Goal: Information Seeking & Learning: Learn about a topic

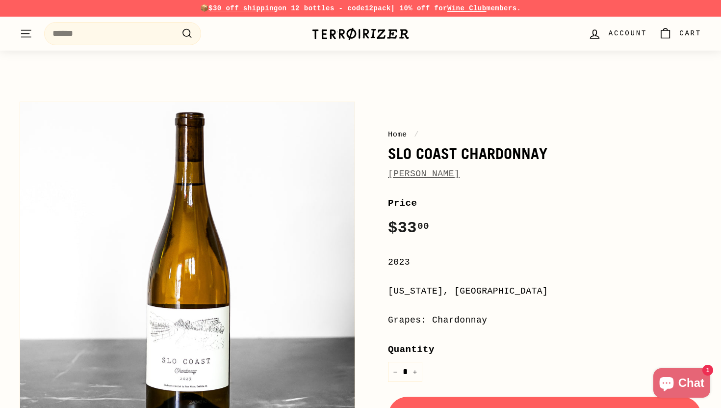
scroll to position [682, 0]
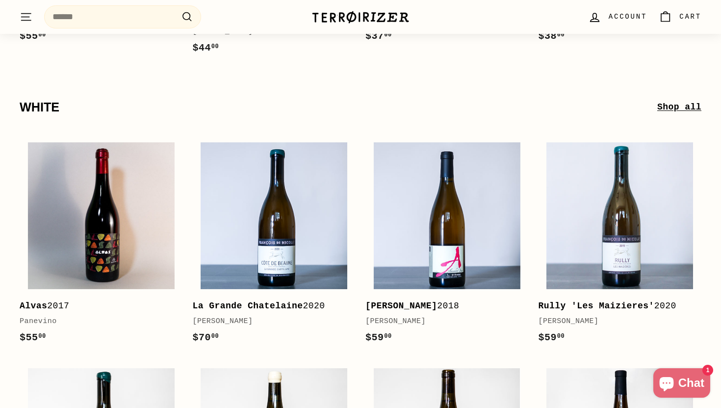
scroll to position [2177, 0]
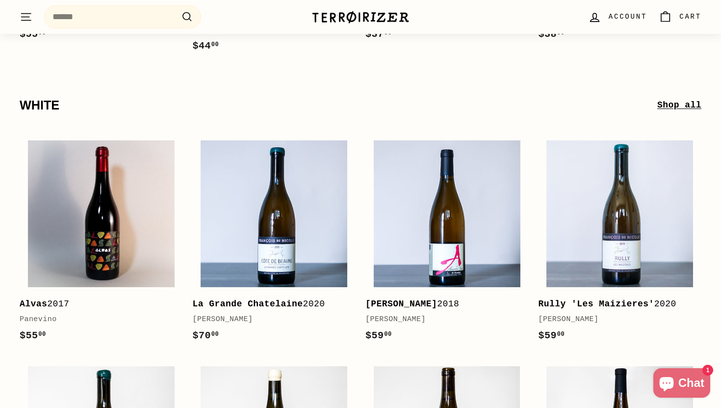
click at [25, 26] on button ". . . Site navigation" at bounding box center [26, 16] width 25 height 29
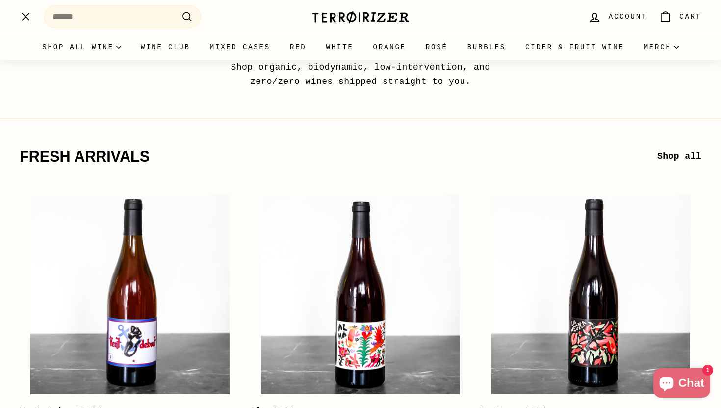
scroll to position [0, 0]
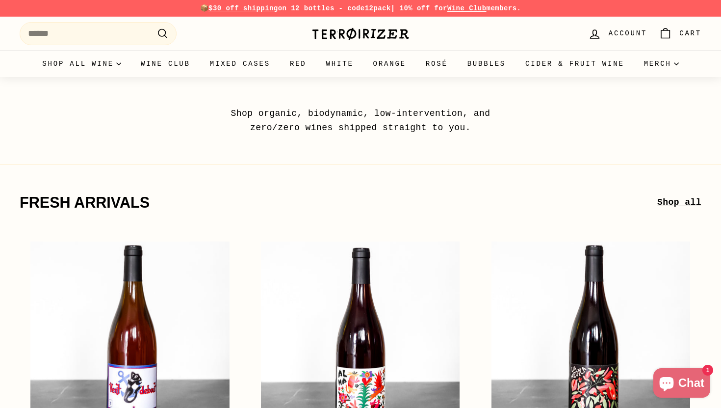
click at [663, 201] on link "Shop all" at bounding box center [679, 202] width 44 height 14
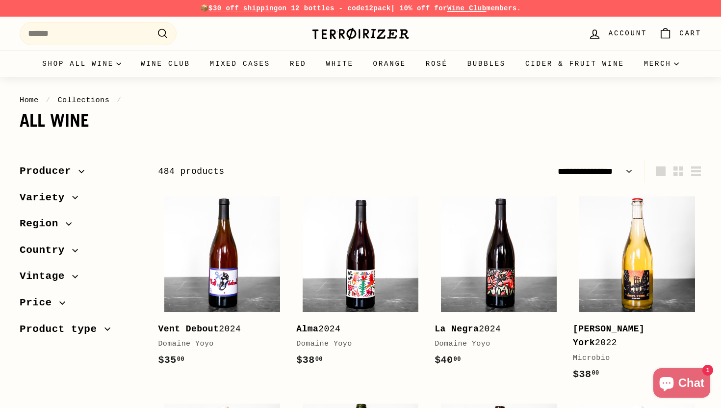
select select "**********"
click at [79, 167] on span "Producer" at bounding box center [81, 171] width 123 height 17
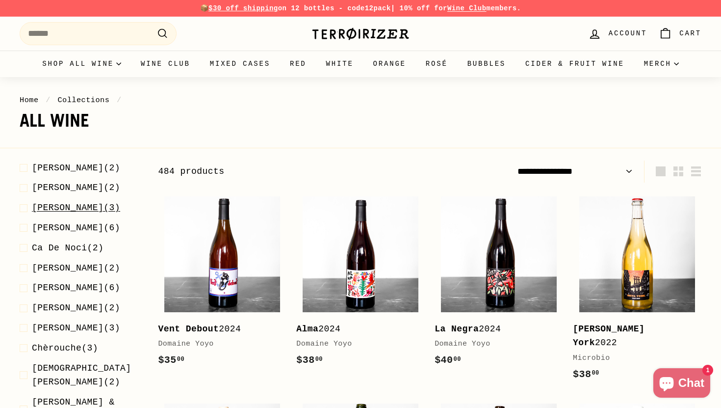
scroll to position [118, 0]
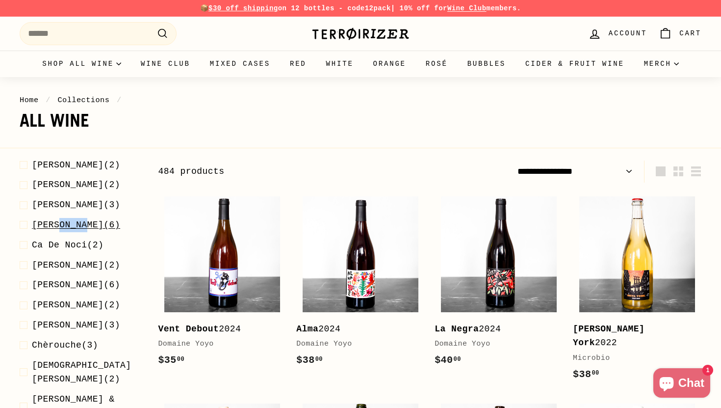
click at [48, 224] on span "[PERSON_NAME]" at bounding box center [68, 225] width 72 height 10
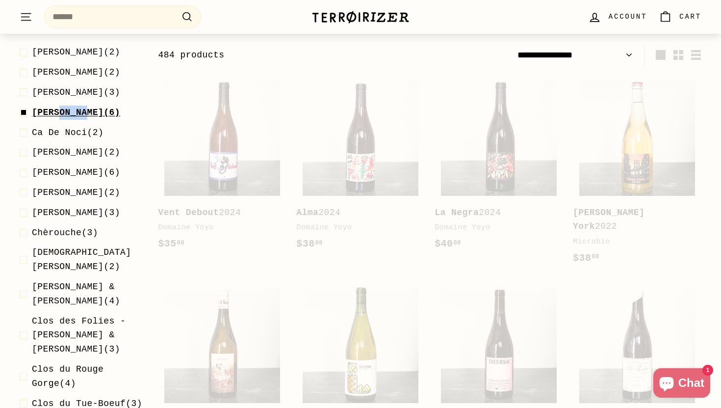
scroll to position [122, 0]
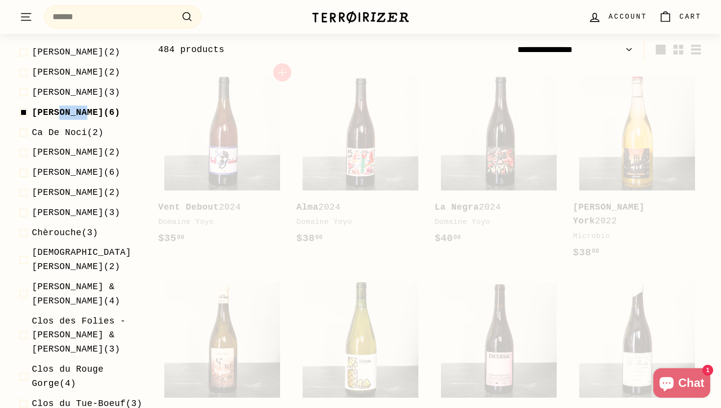
select select "**********"
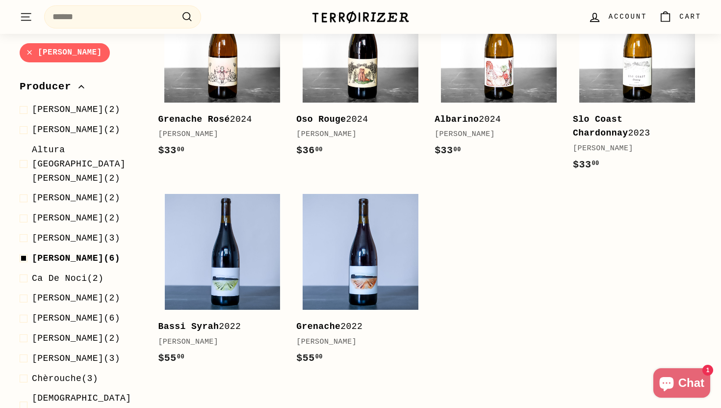
scroll to position [210, 0]
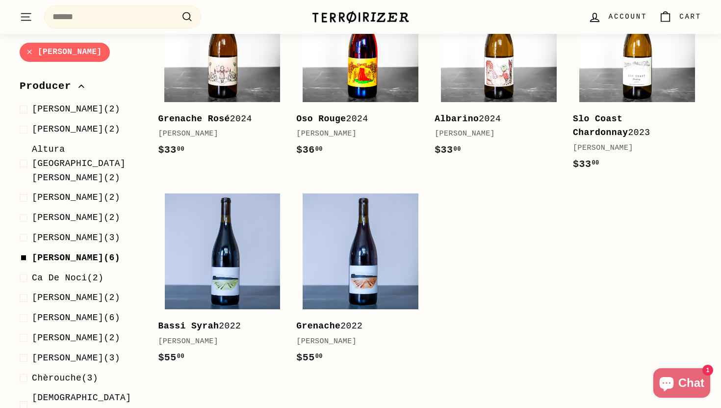
click at [394, 93] on img at bounding box center [361, 44] width 116 height 116
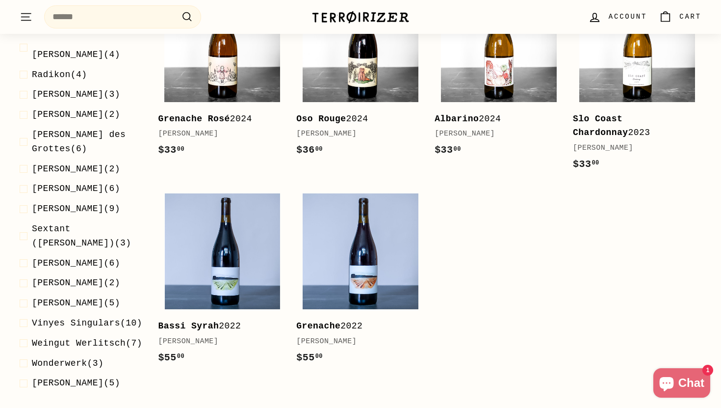
scroll to position [2123, 0]
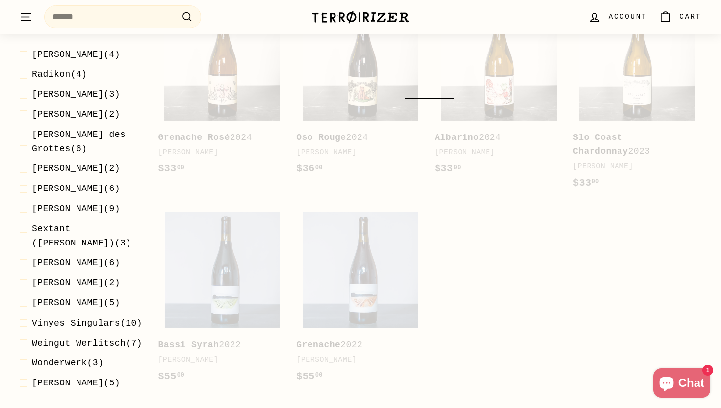
scroll to position [122, 0]
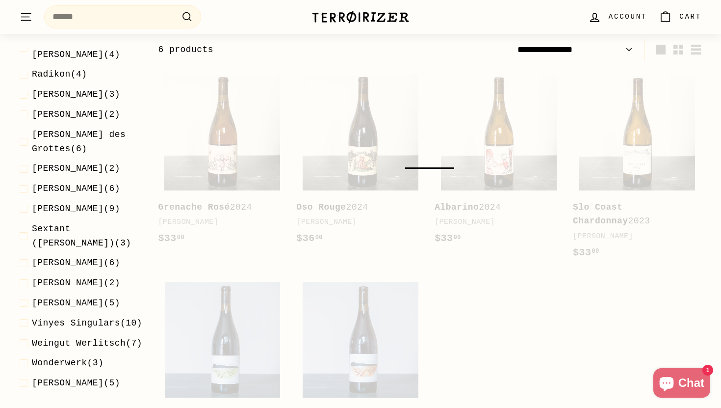
select select "**********"
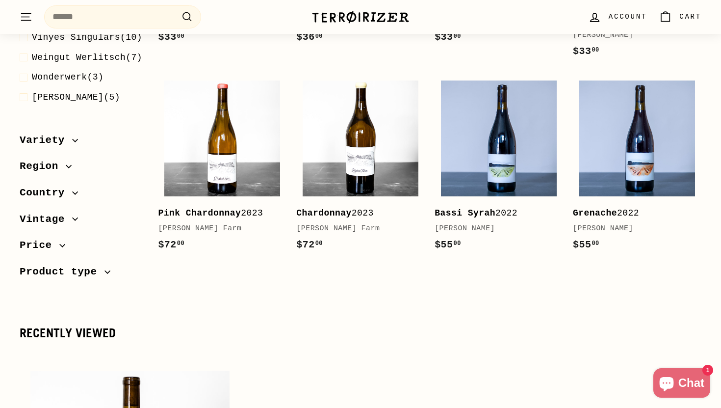
scroll to position [320, 0]
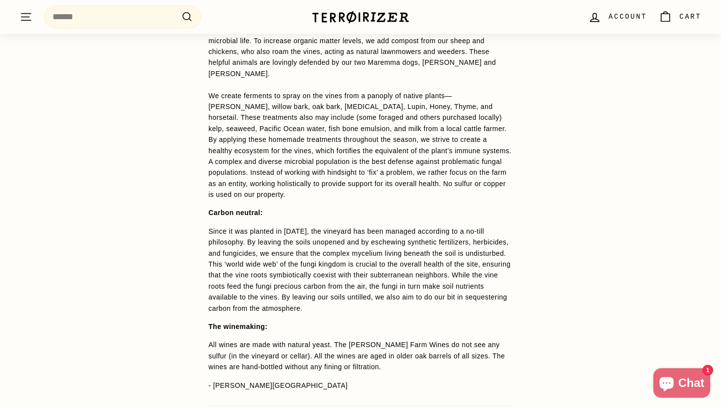
scroll to position [1243, 0]
